Goal: Navigation & Orientation: Find specific page/section

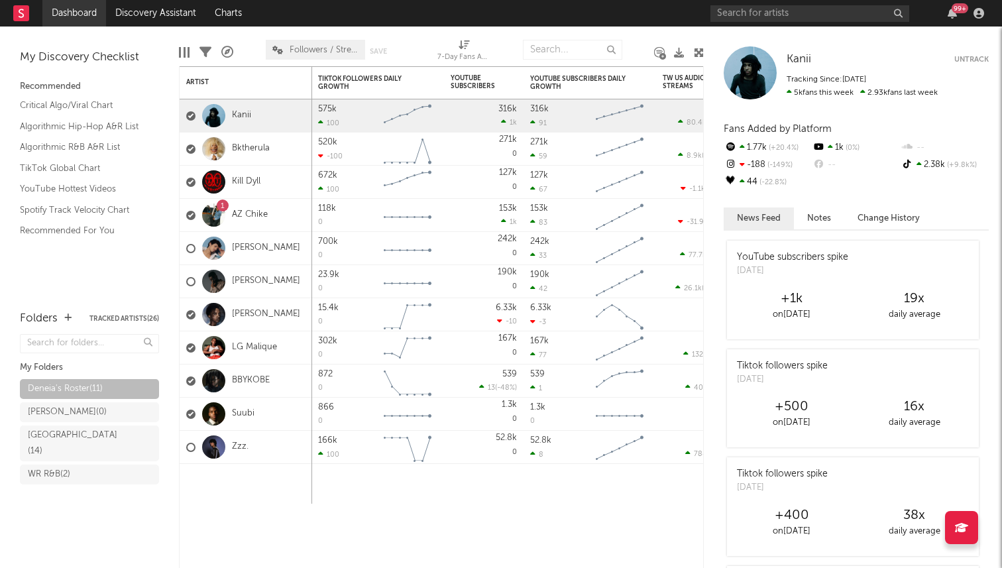
click at [73, 19] on link "Dashboard" at bounding box center [74, 13] width 64 height 27
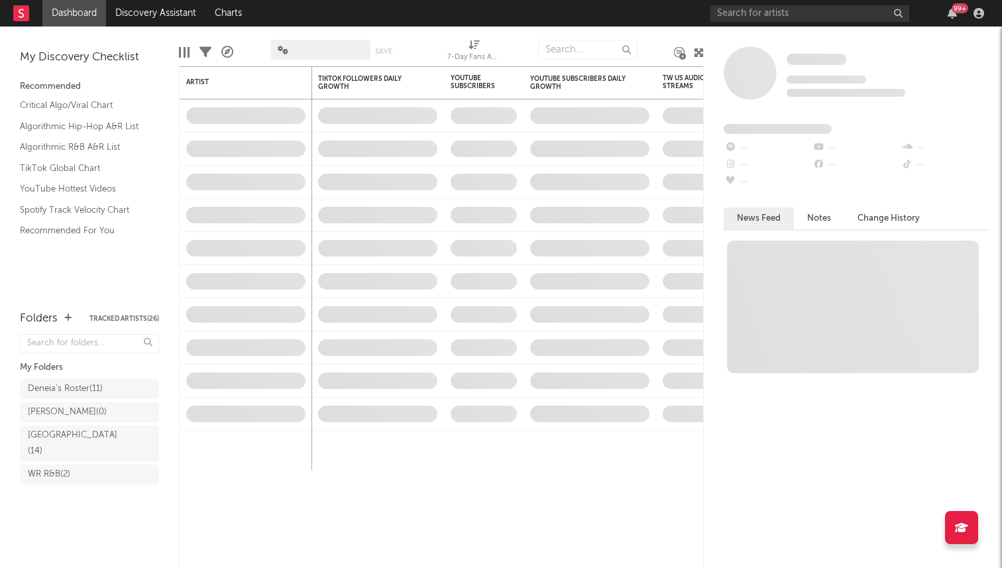
click at [344, 49] on span at bounding box center [320, 50] width 99 height 20
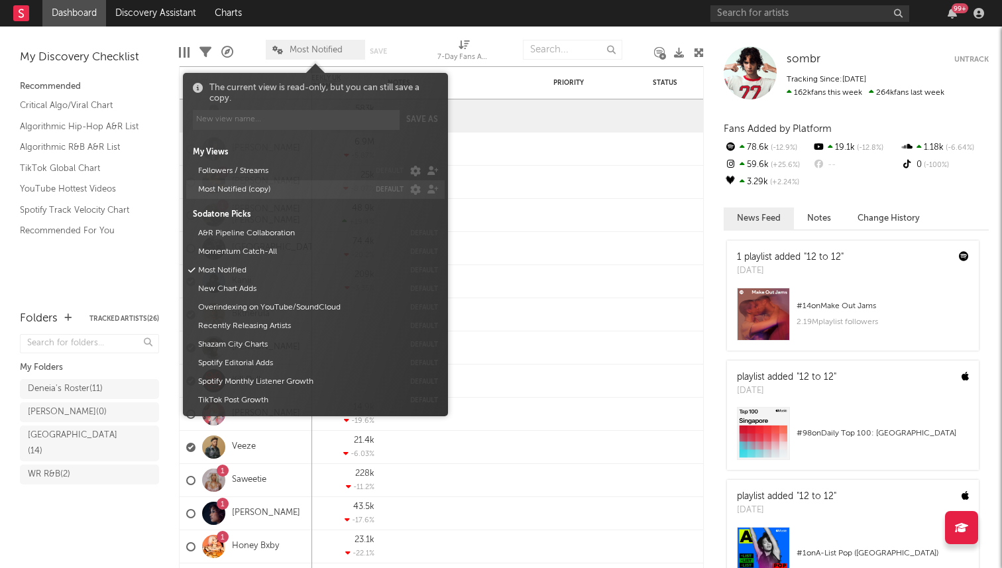
click at [296, 184] on button "Most Notified (copy)" at bounding box center [282, 189] width 176 height 19
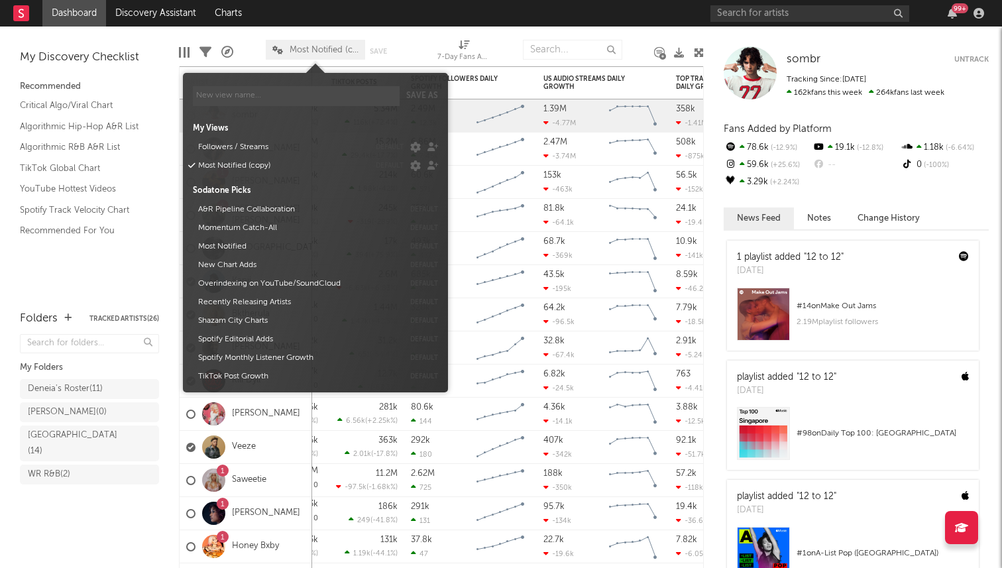
click at [323, 47] on span "Most Notified (copy)" at bounding box center [324, 50] width 69 height 9
